Goal: Subscribe to service/newsletter

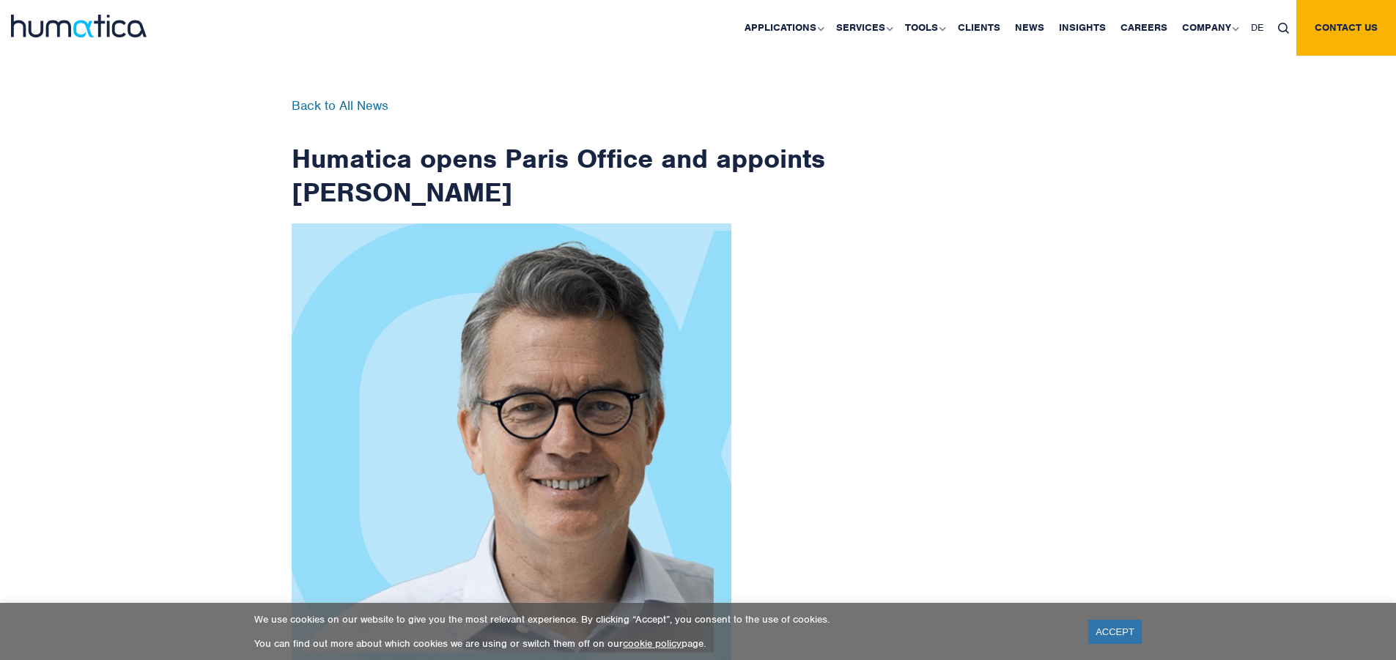
scroll to position [2337, 0]
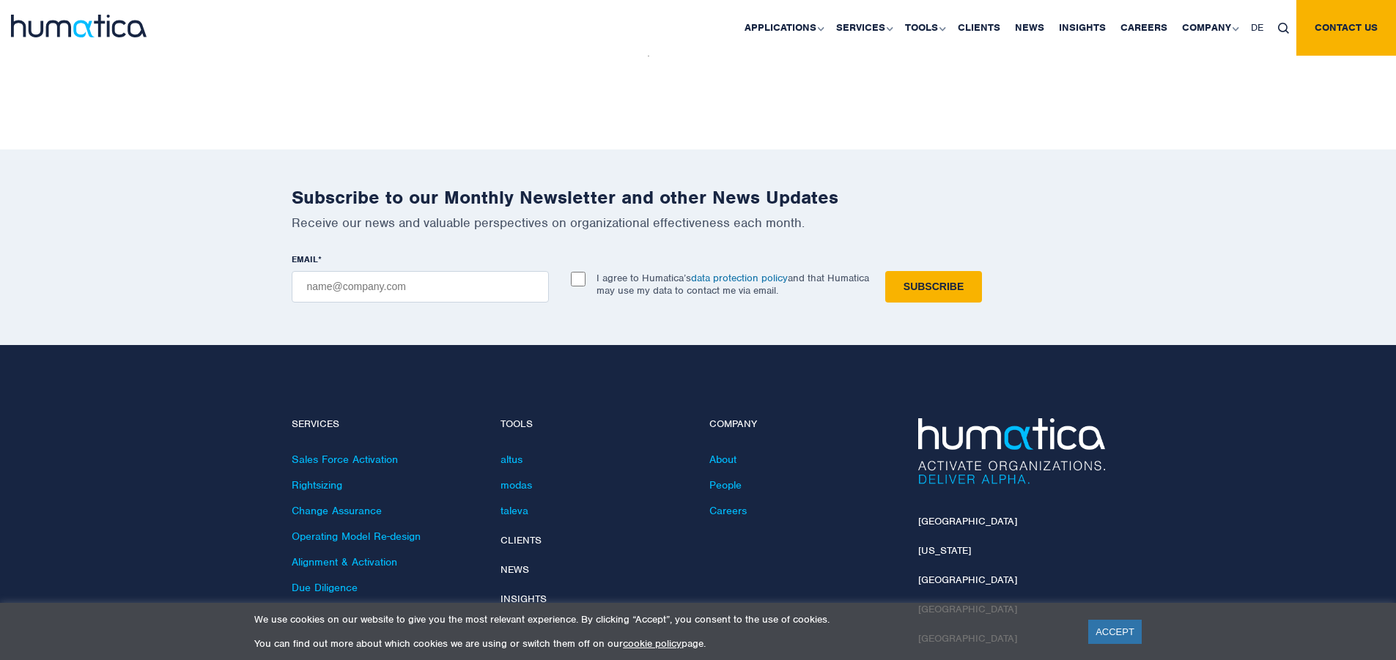
checkbox input "true"
type input "[EMAIL_ADDRESS][DOMAIN_NAME]"
click at [885, 271] on input "Subscribe" at bounding box center [933, 287] width 97 height 32
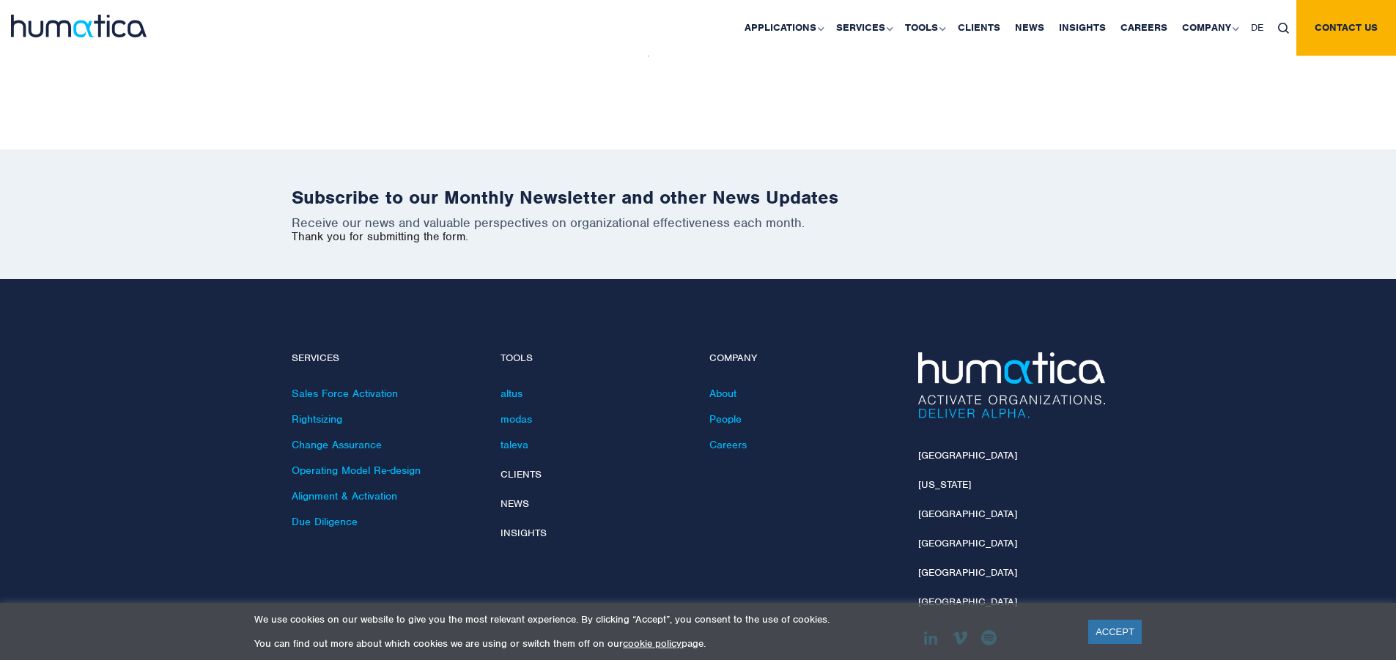
scroll to position [2271, 0]
